Goal: Download file/media

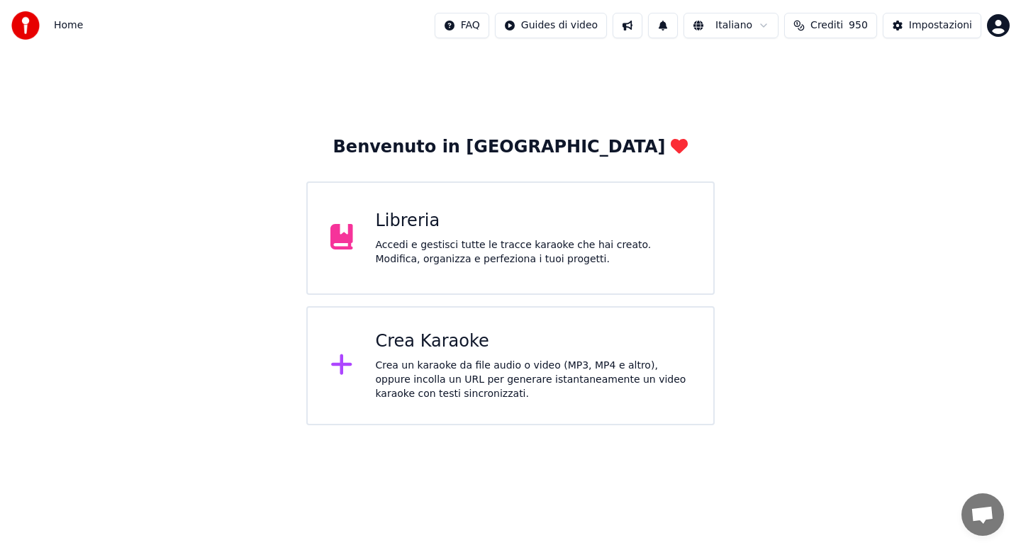
click at [415, 226] on div "Libreria" at bounding box center [534, 221] width 316 height 23
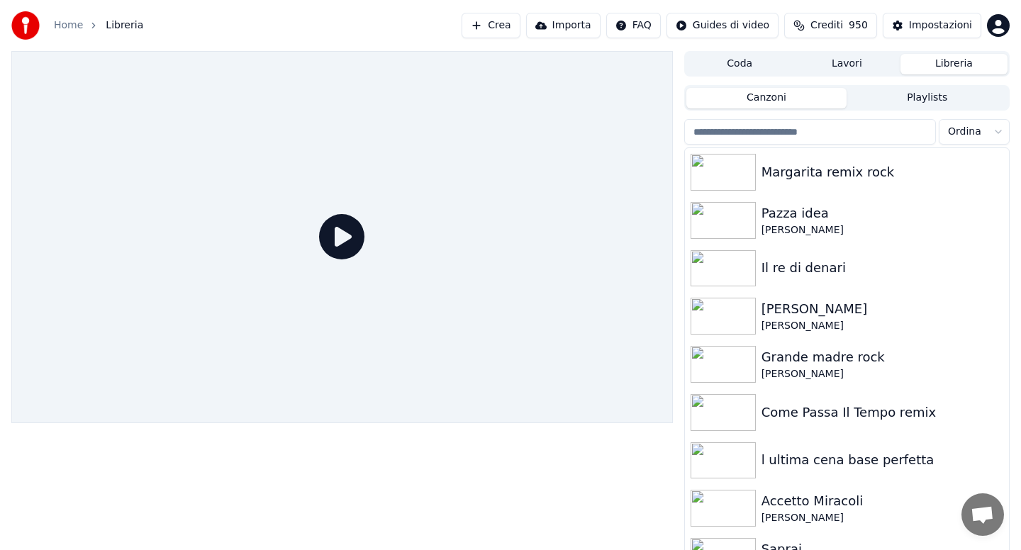
click at [850, 127] on input "search" at bounding box center [810, 132] width 252 height 26
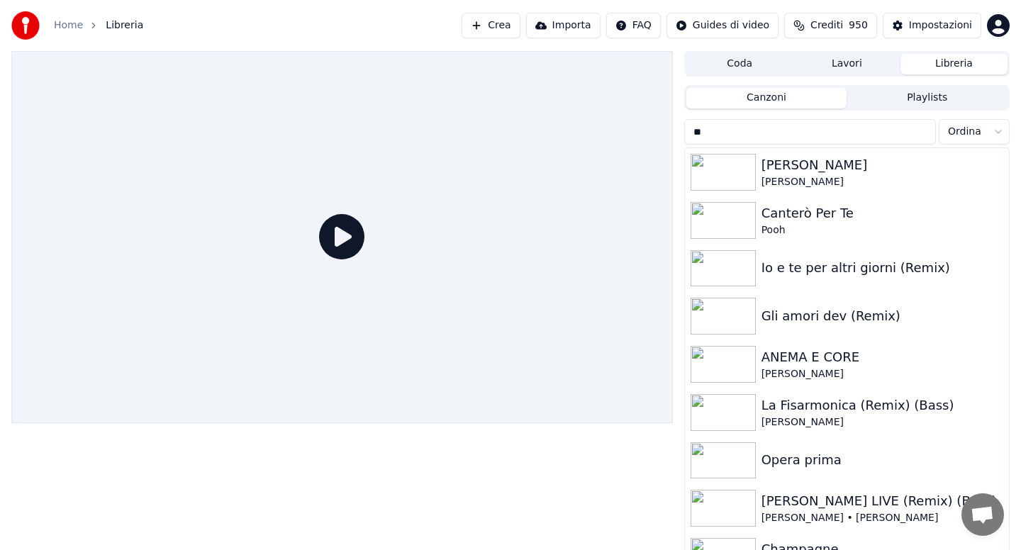
type input "*"
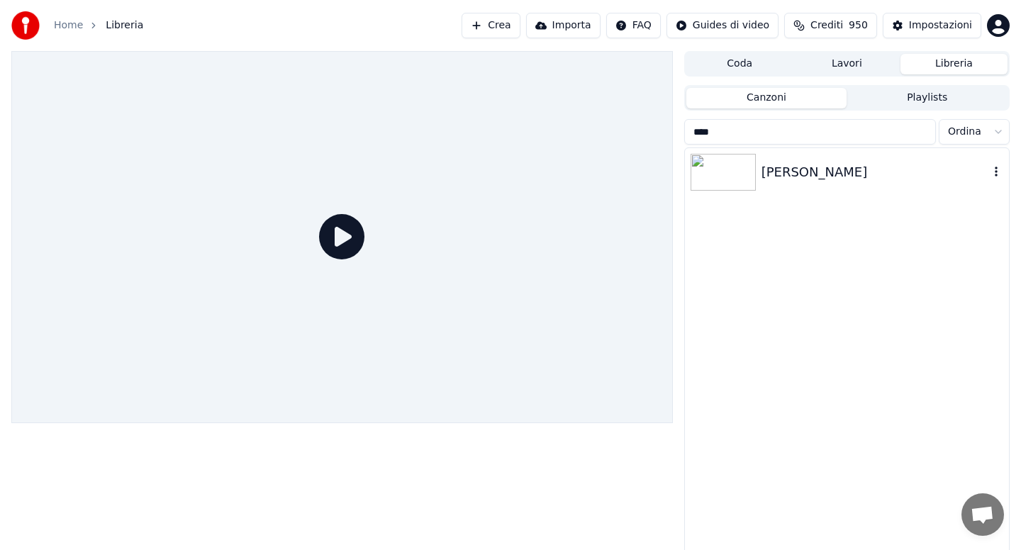
type input "****"
click at [830, 174] on div "[PERSON_NAME]" at bounding box center [876, 172] width 228 height 20
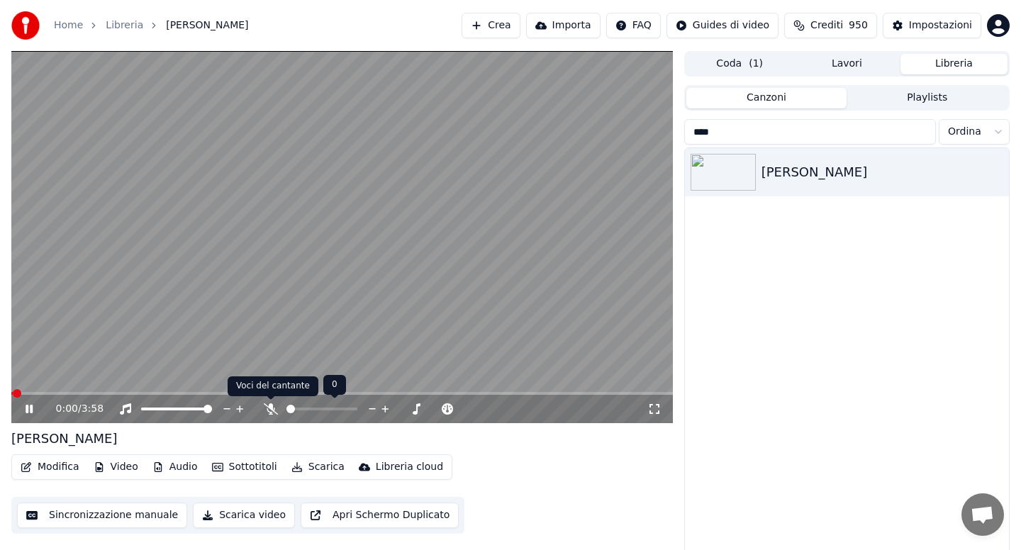
click at [274, 409] on icon at bounding box center [271, 409] width 14 height 11
click at [26, 394] on span at bounding box center [29, 393] width 37 height 3
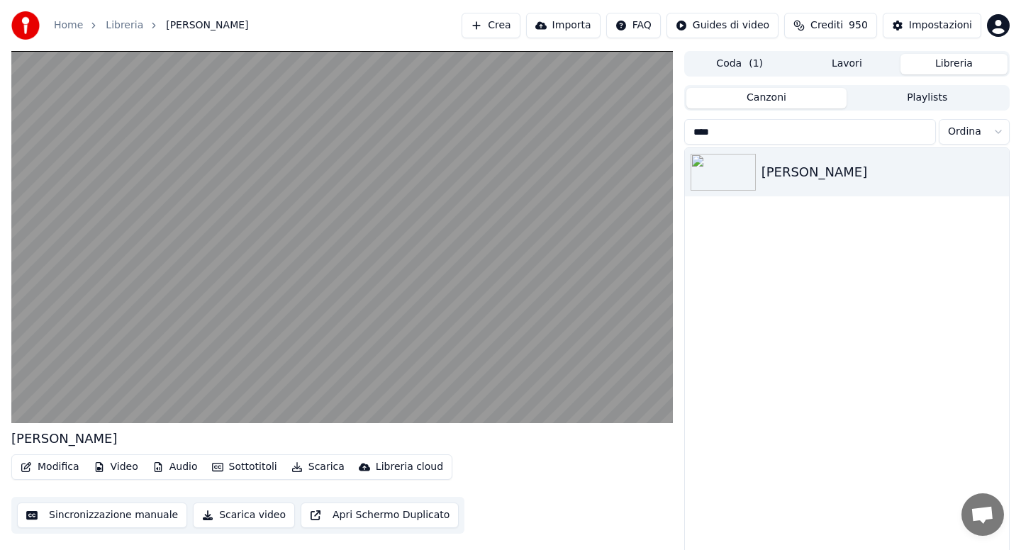
click at [316, 469] on button "Scarica" at bounding box center [318, 467] width 65 height 20
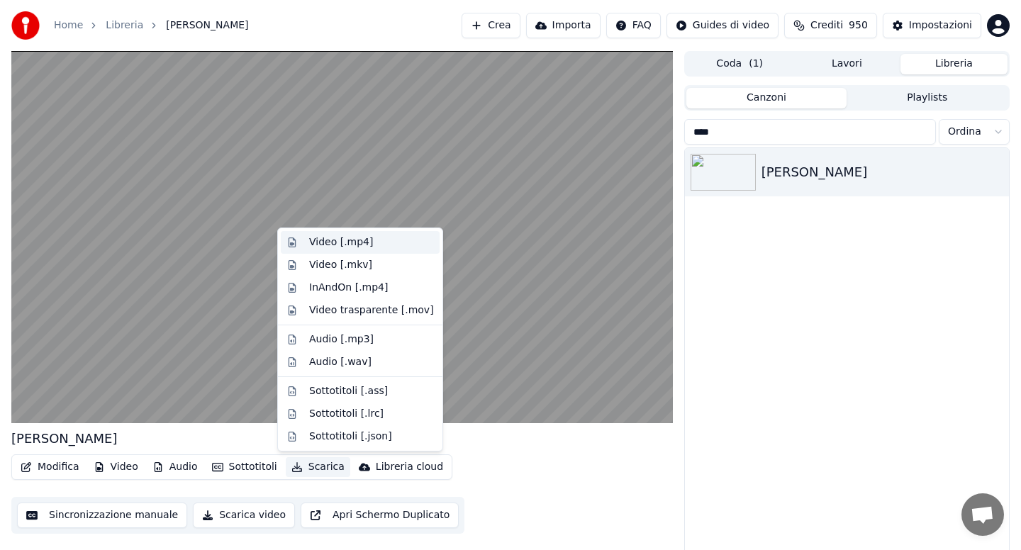
click at [328, 240] on div "Video [.mp4]" at bounding box center [341, 242] width 64 height 14
